Goal: Task Accomplishment & Management: Manage account settings

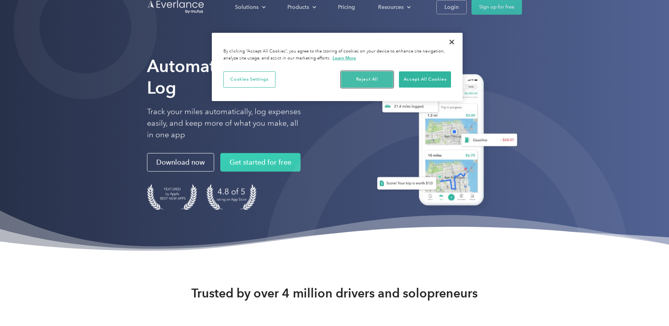
click at [371, 78] on button "Reject All" at bounding box center [367, 79] width 52 height 16
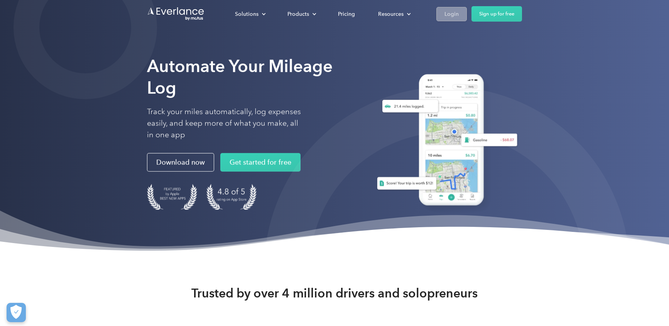
click at [443, 15] on link "Login" at bounding box center [451, 14] width 30 height 14
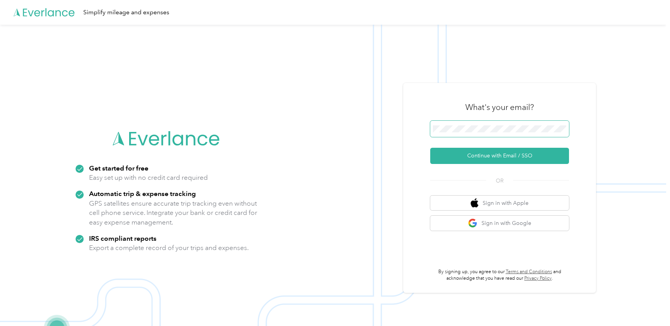
click at [430, 148] on button "Continue with Email / SSO" at bounding box center [499, 156] width 139 height 16
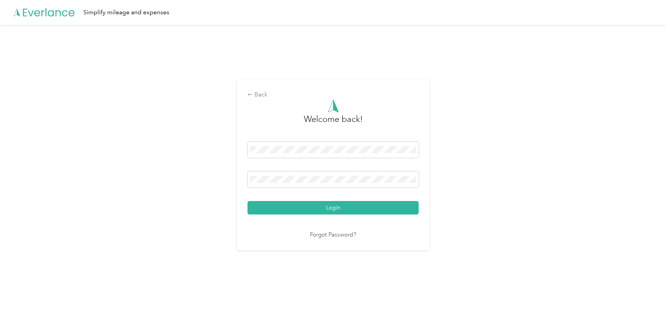
click at [248, 201] on button "Login" at bounding box center [333, 207] width 171 height 13
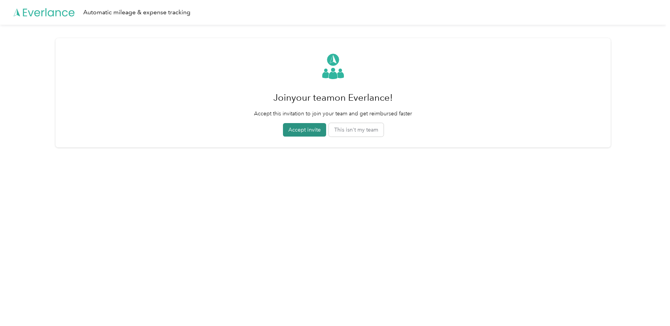
click at [293, 131] on button "Accept invite" at bounding box center [304, 129] width 43 height 13
click at [309, 130] on button "Accept invite" at bounding box center [304, 129] width 51 height 13
click at [367, 133] on button "This isn't my team" at bounding box center [360, 129] width 55 height 13
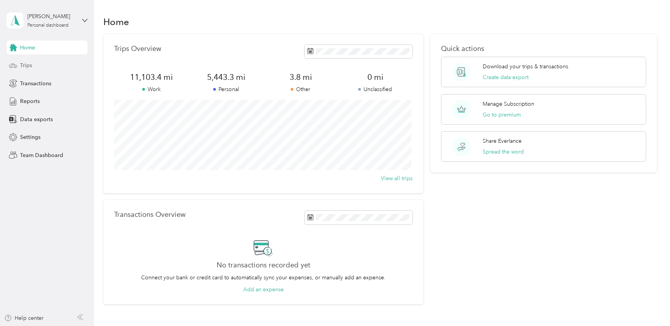
click at [32, 65] on div "Trips" at bounding box center [47, 66] width 81 height 14
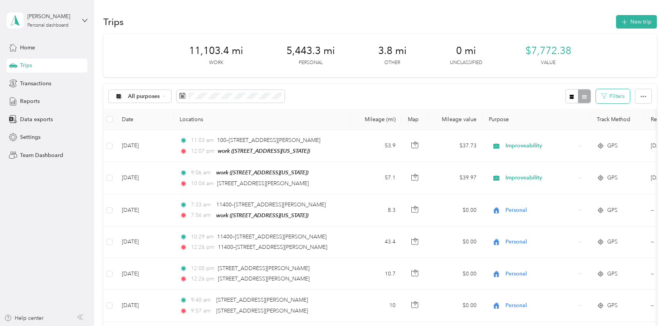
click at [609, 98] on button "Filters" at bounding box center [613, 96] width 34 height 14
click at [549, 96] on div "All purposes Filters" at bounding box center [380, 96] width 554 height 25
click at [619, 95] on button "Filters" at bounding box center [613, 96] width 34 height 14
click at [643, 97] on icon "button" at bounding box center [643, 96] width 5 height 5
click at [19, 102] on div "Reports" at bounding box center [47, 101] width 81 height 14
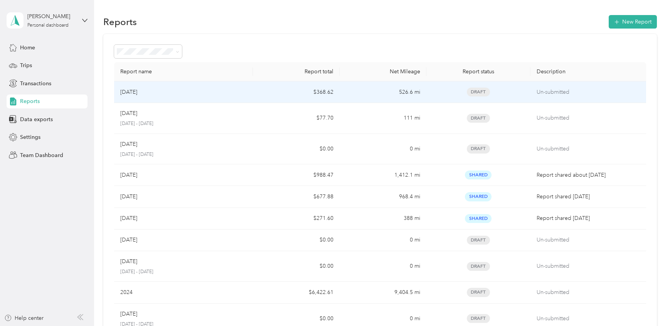
click at [137, 93] on p "[DATE]" at bounding box center [128, 92] width 17 height 8
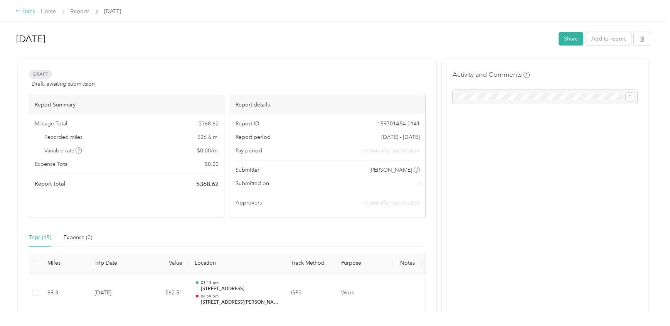
click at [22, 13] on div "Back" at bounding box center [25, 11] width 20 height 9
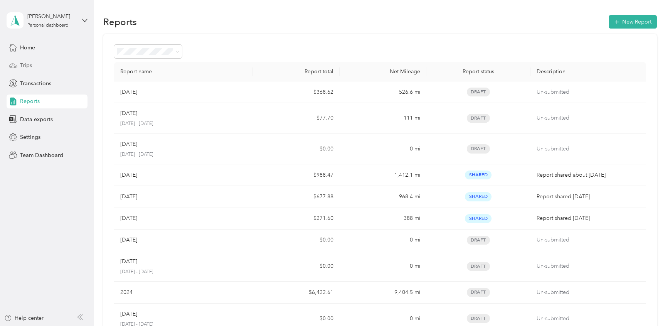
click at [28, 66] on span "Trips" at bounding box center [26, 65] width 12 height 8
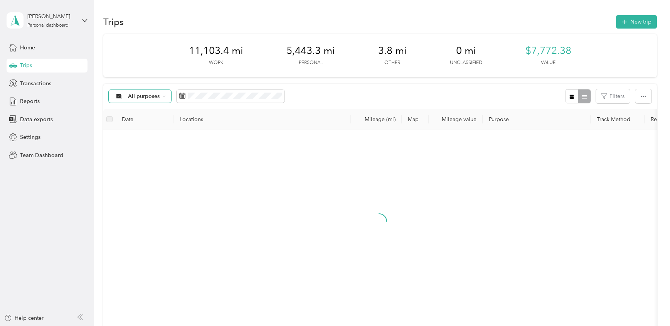
click at [142, 97] on span "All purposes" at bounding box center [144, 96] width 32 height 5
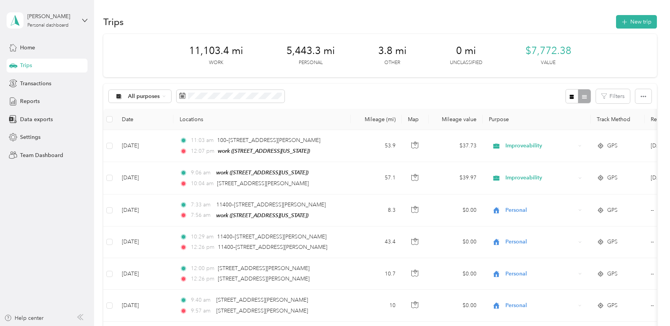
click at [138, 137] on span "Work" at bounding box center [146, 137] width 37 height 8
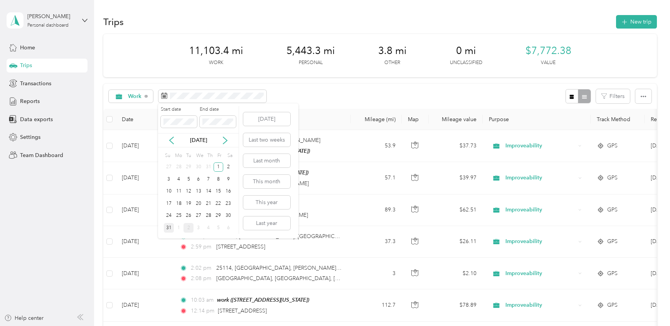
click at [170, 227] on div "31" at bounding box center [169, 228] width 10 height 10
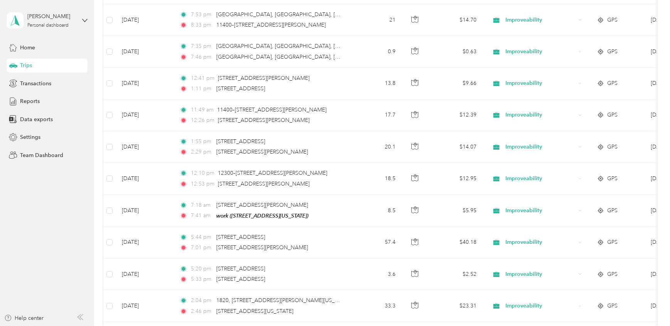
scroll to position [419, 0]
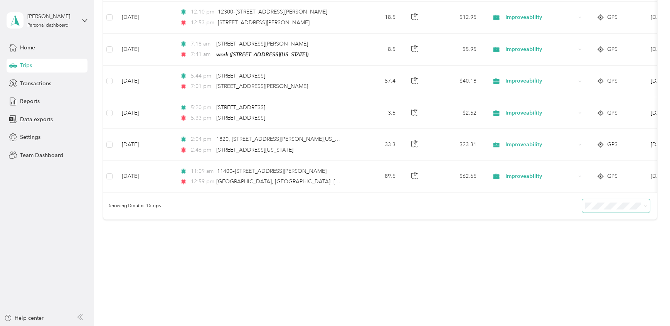
click at [623, 201] on span at bounding box center [616, 205] width 68 height 13
click at [606, 249] on body "[PERSON_NAME] Personal dashboard Home Trips Transactions Reports Data exports S…" at bounding box center [333, 163] width 666 height 326
click at [599, 246] on span "100 per load" at bounding box center [602, 247] width 32 height 7
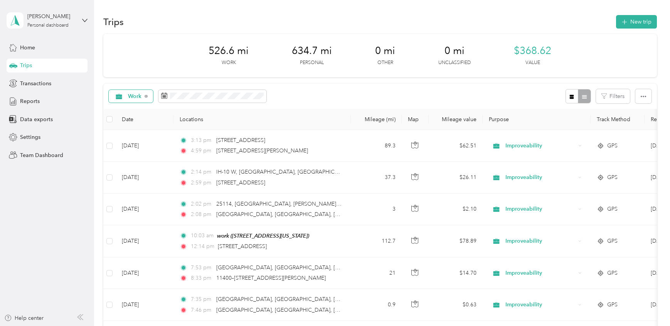
click at [135, 96] on span "Work" at bounding box center [135, 96] width 14 height 5
click at [136, 165] on li "Improveability" at bounding box center [139, 160] width 61 height 13
click at [141, 98] on span "Improveability" at bounding box center [146, 96] width 37 height 5
click at [140, 113] on ol "All purposes Unclassified Work Personal Improveability Other Charity Medical Mo…" at bounding box center [144, 155] width 71 height 108
click at [142, 95] on span "Improveability" at bounding box center [146, 96] width 37 height 5
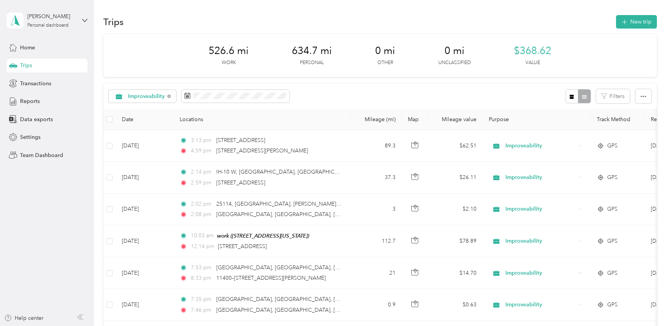
click at [140, 110] on span "All purposes" at bounding box center [151, 110] width 46 height 8
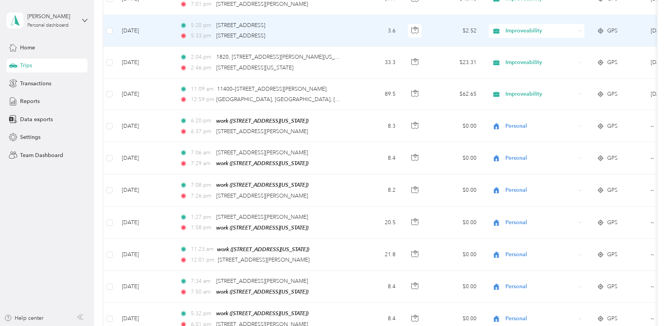
scroll to position [1645, 0]
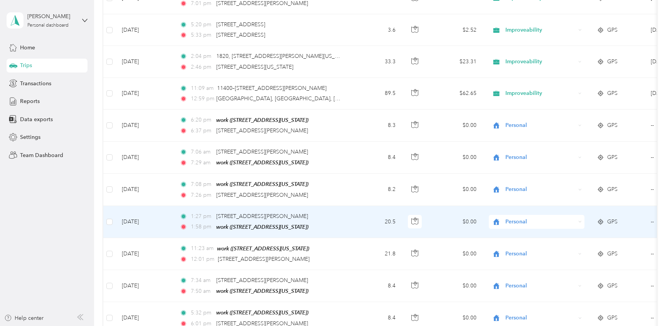
click at [514, 217] on span "Personal" at bounding box center [541, 221] width 71 height 8
click at [526, 133] on li "Improveability" at bounding box center [537, 130] width 96 height 13
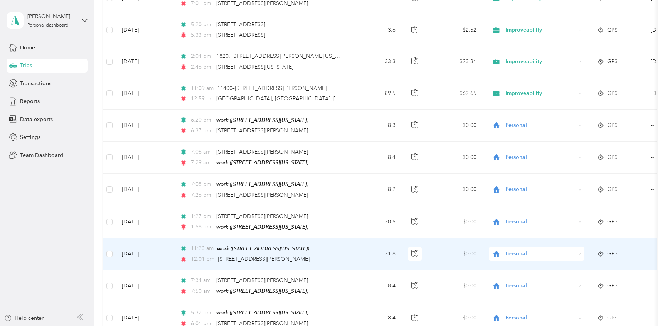
click at [516, 249] on span "Personal" at bounding box center [541, 253] width 71 height 8
click at [530, 163] on li "Improveability" at bounding box center [537, 159] width 96 height 13
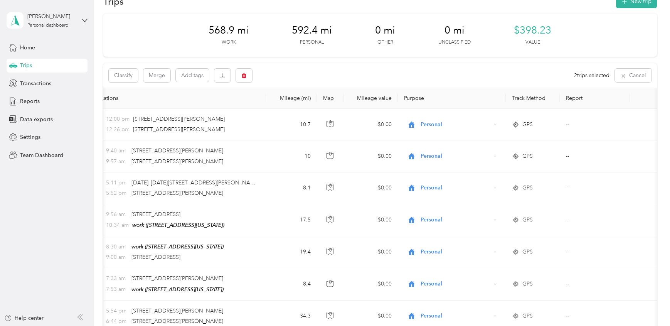
scroll to position [0, 0]
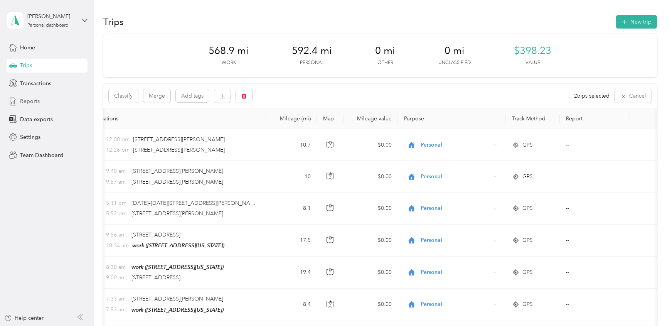
click at [31, 104] on span "Reports" at bounding box center [30, 101] width 20 height 8
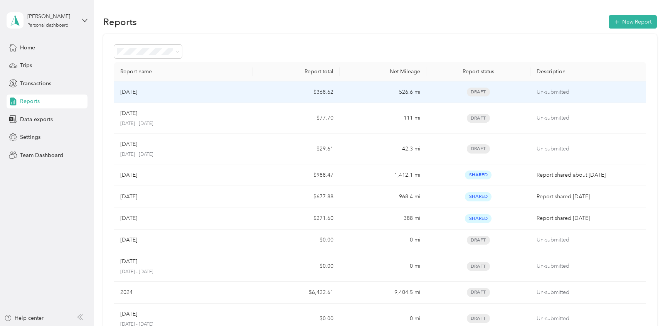
click at [137, 93] on p "[DATE]" at bounding box center [128, 92] width 17 height 8
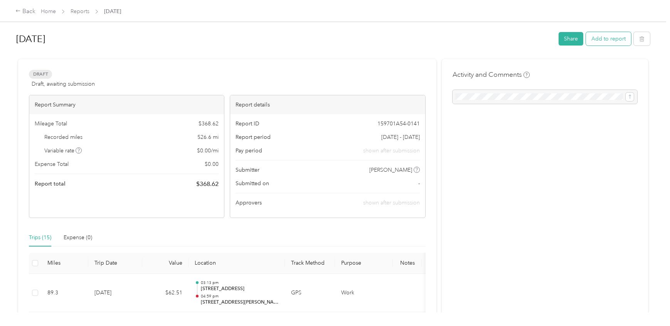
click at [617, 41] on button "Add to report" at bounding box center [608, 38] width 45 height 13
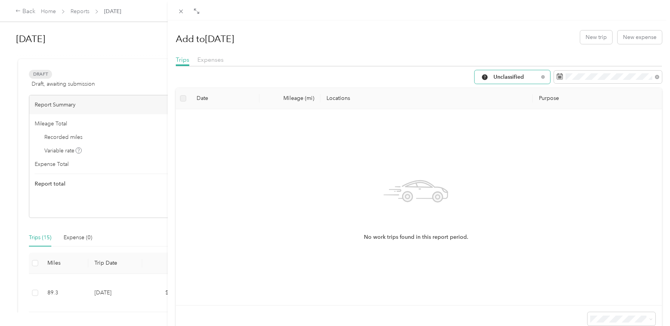
click at [498, 76] on span "Unclassified" at bounding box center [516, 76] width 45 height 5
click at [496, 144] on span "Improveability" at bounding box center [513, 145] width 51 height 8
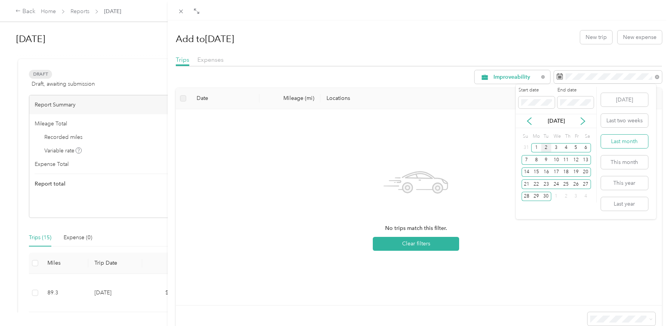
click at [626, 144] on button "Last month" at bounding box center [624, 141] width 47 height 13
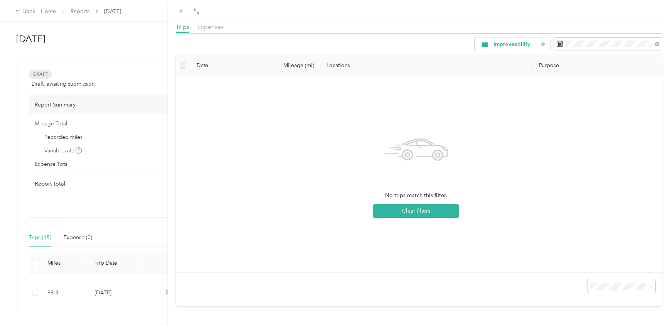
scroll to position [39, 0]
click at [421, 207] on button "Clear filters" at bounding box center [416, 211] width 86 height 14
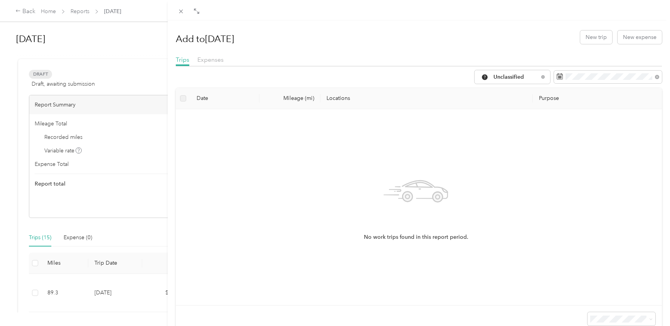
scroll to position [2, 0]
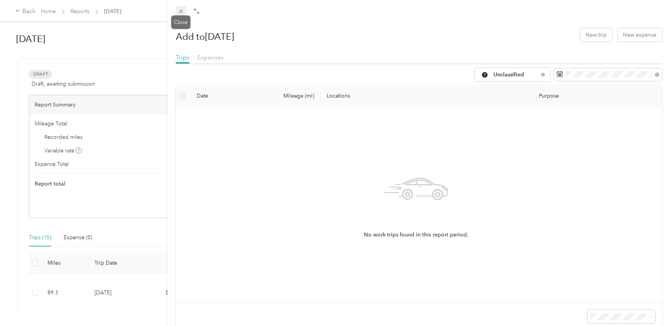
click at [181, 12] on icon at bounding box center [181, 12] width 4 height 4
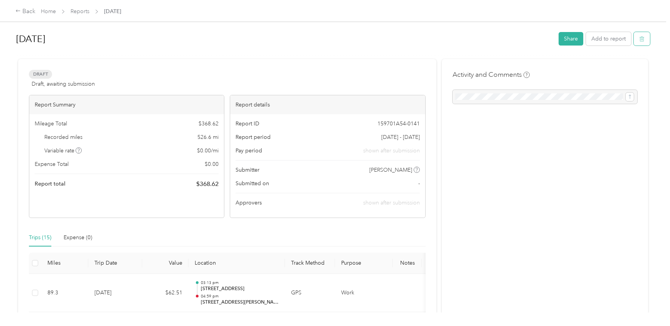
click at [640, 40] on icon "button" at bounding box center [641, 38] width 5 height 5
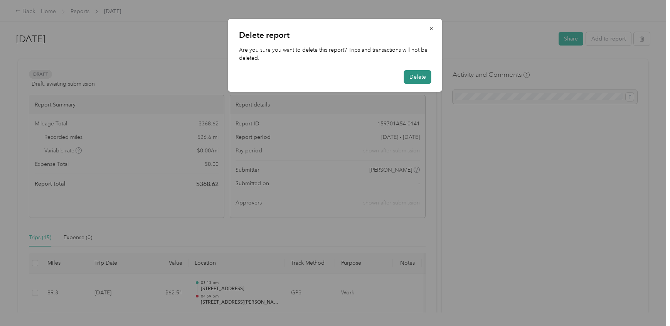
click at [413, 79] on button "Delete" at bounding box center [417, 76] width 27 height 13
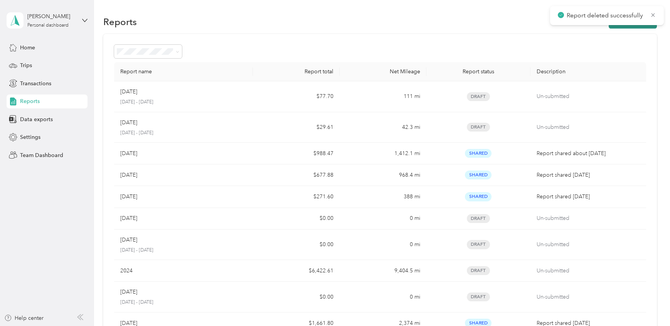
click at [630, 27] on button "New Report" at bounding box center [633, 21] width 48 height 13
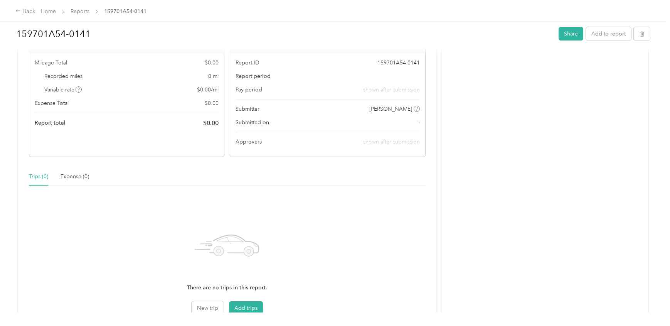
scroll to position [129, 0]
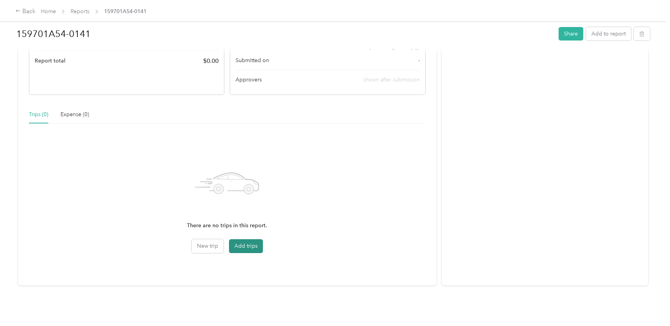
click at [248, 239] on button "Add trips" at bounding box center [246, 246] width 34 height 14
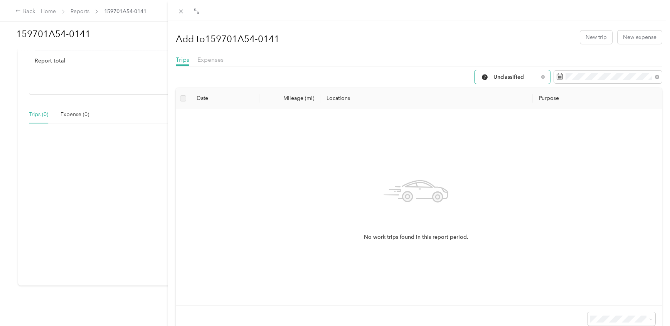
click at [503, 76] on span "Unclassified" at bounding box center [516, 76] width 45 height 5
click at [503, 144] on span "Improveability" at bounding box center [513, 141] width 51 height 8
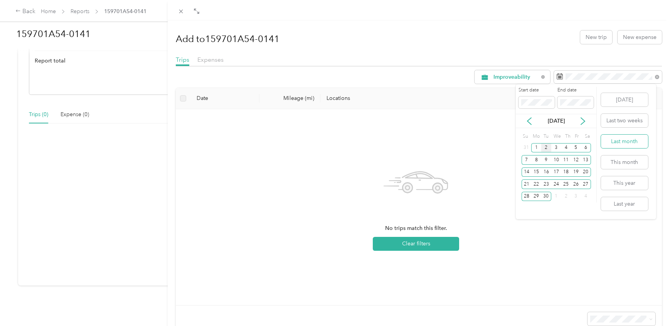
click at [623, 139] on button "Last month" at bounding box center [624, 141] width 47 height 13
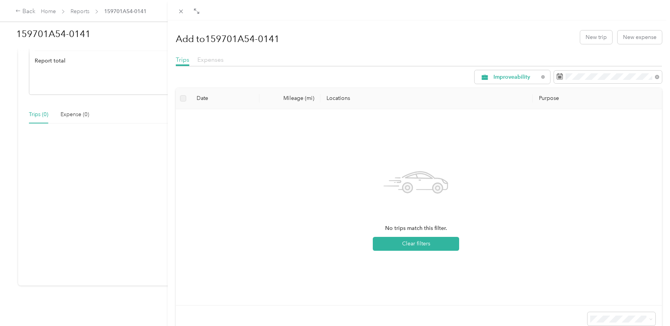
click at [205, 62] on span "Expenses" at bounding box center [210, 59] width 26 height 7
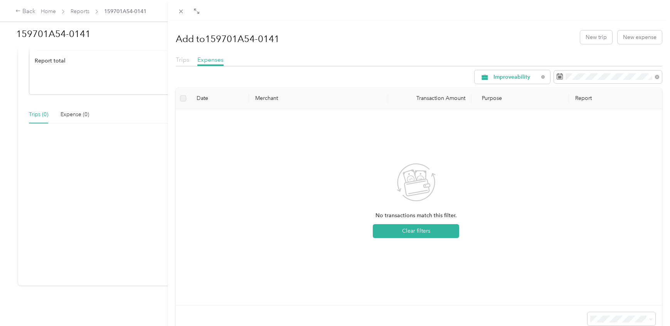
click at [184, 61] on span "Trips" at bounding box center [182, 59] width 13 height 7
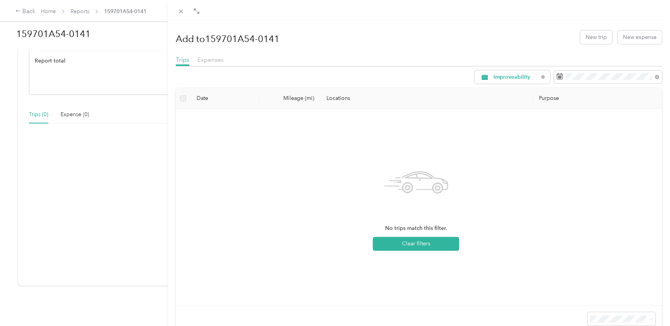
scroll to position [39, 0]
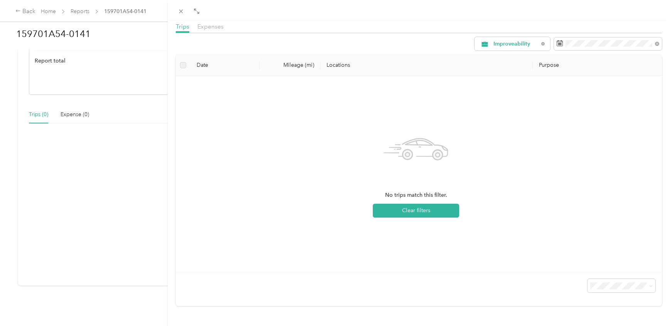
click at [20, 11] on div "Add to 159701A54-0141 New trip New expense Trips Expenses Improveability Date M…" at bounding box center [335, 163] width 670 height 326
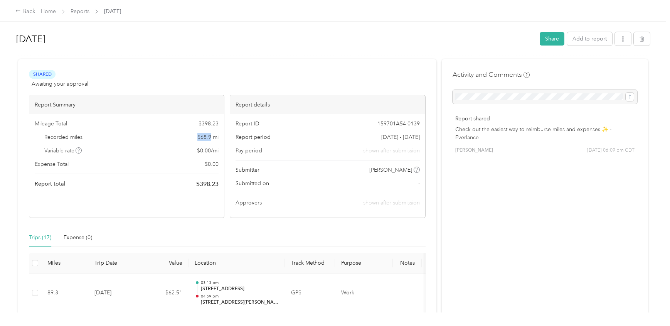
drag, startPoint x: 197, startPoint y: 138, endPoint x: 210, endPoint y: 138, distance: 13.5
click at [210, 138] on span "568.9 mi" at bounding box center [207, 137] width 21 height 8
copy span "568.9"
